Goal: Transaction & Acquisition: Subscribe to service/newsletter

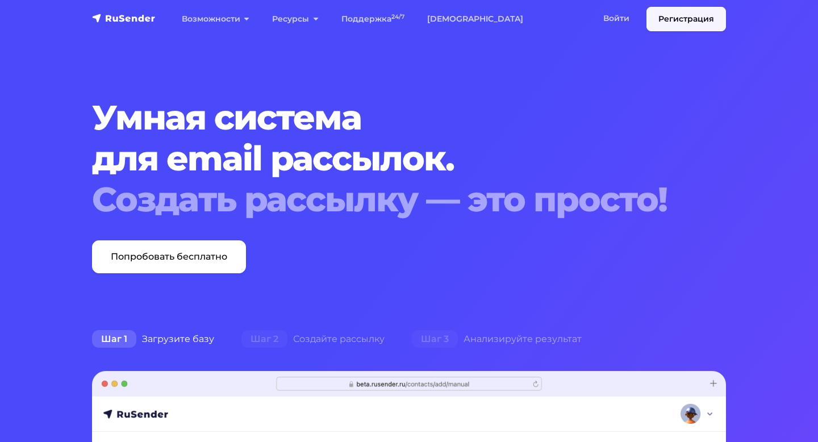
click at [692, 27] on link "Регистрация" at bounding box center [686, 19] width 80 height 24
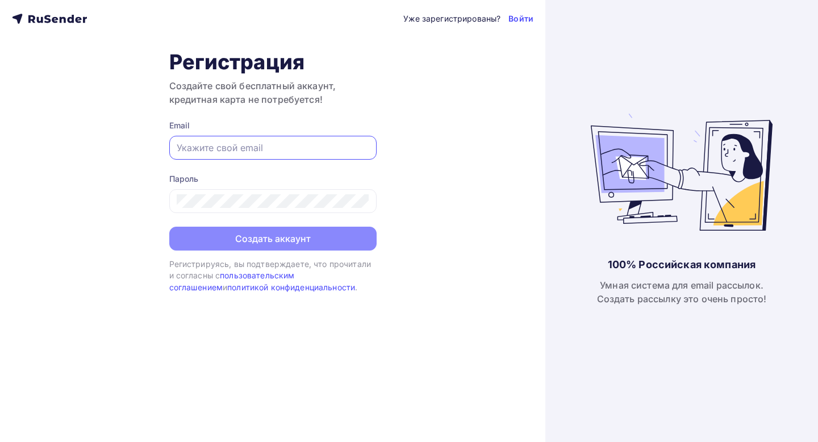
click at [221, 152] on input "text" at bounding box center [273, 148] width 193 height 14
type input "kotlovvd@ya.ru"
click at [232, 194] on div at bounding box center [272, 201] width 207 height 24
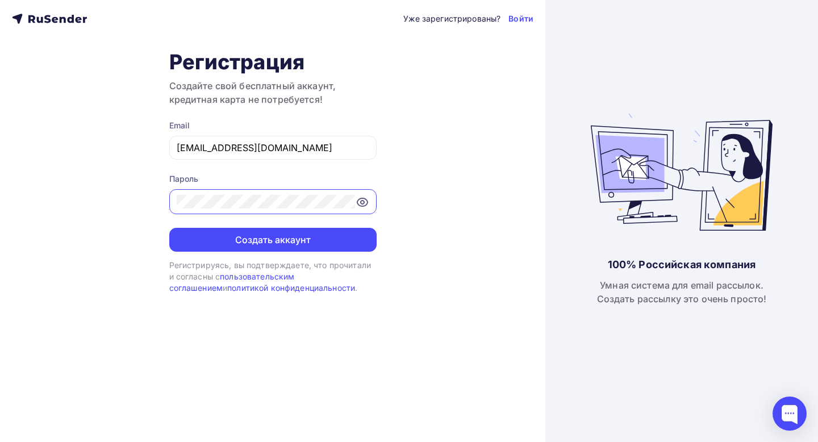
click at [364, 199] on icon at bounding box center [363, 202] width 14 height 14
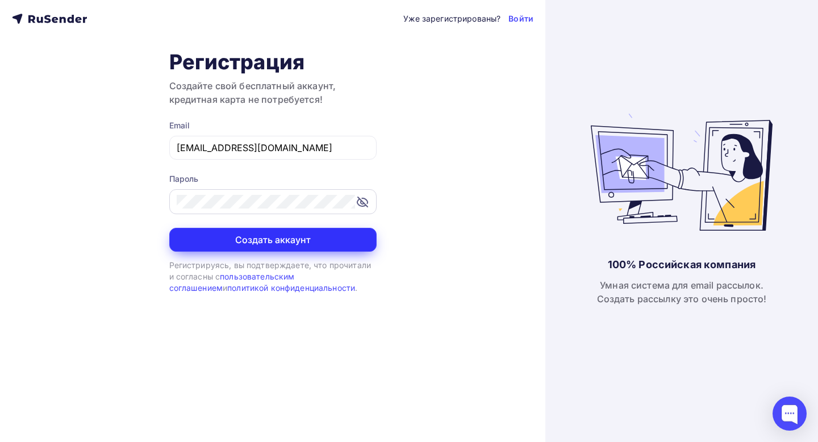
click at [275, 239] on button "Создать аккаунт" at bounding box center [272, 240] width 207 height 24
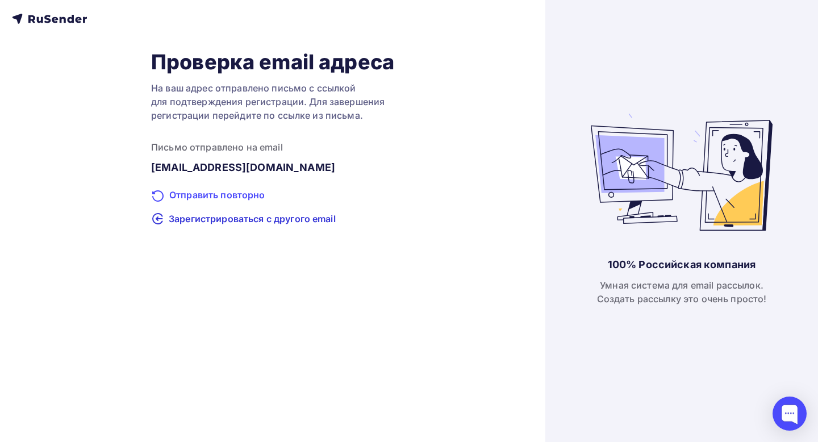
click at [207, 197] on div "Отправить повторно" at bounding box center [272, 195] width 243 height 15
